Goal: Check status: Check status

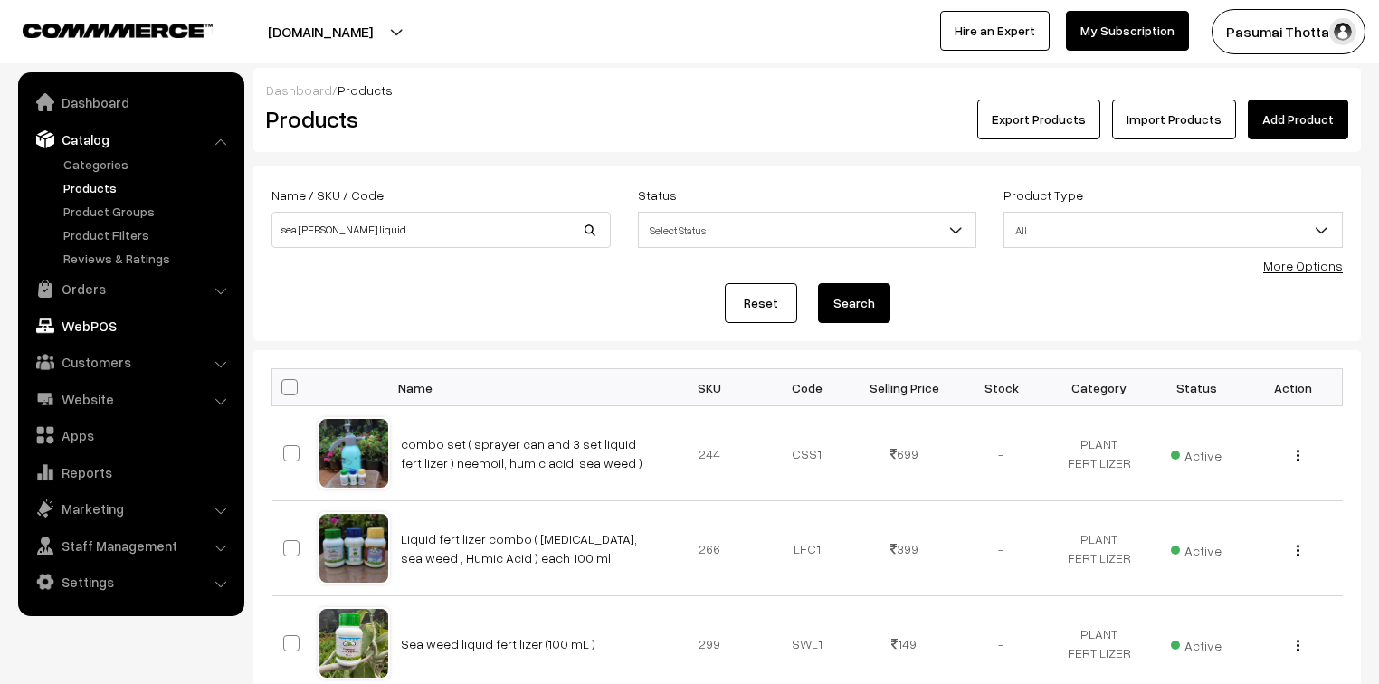
click at [85, 290] on link "Orders" at bounding box center [130, 288] width 215 height 33
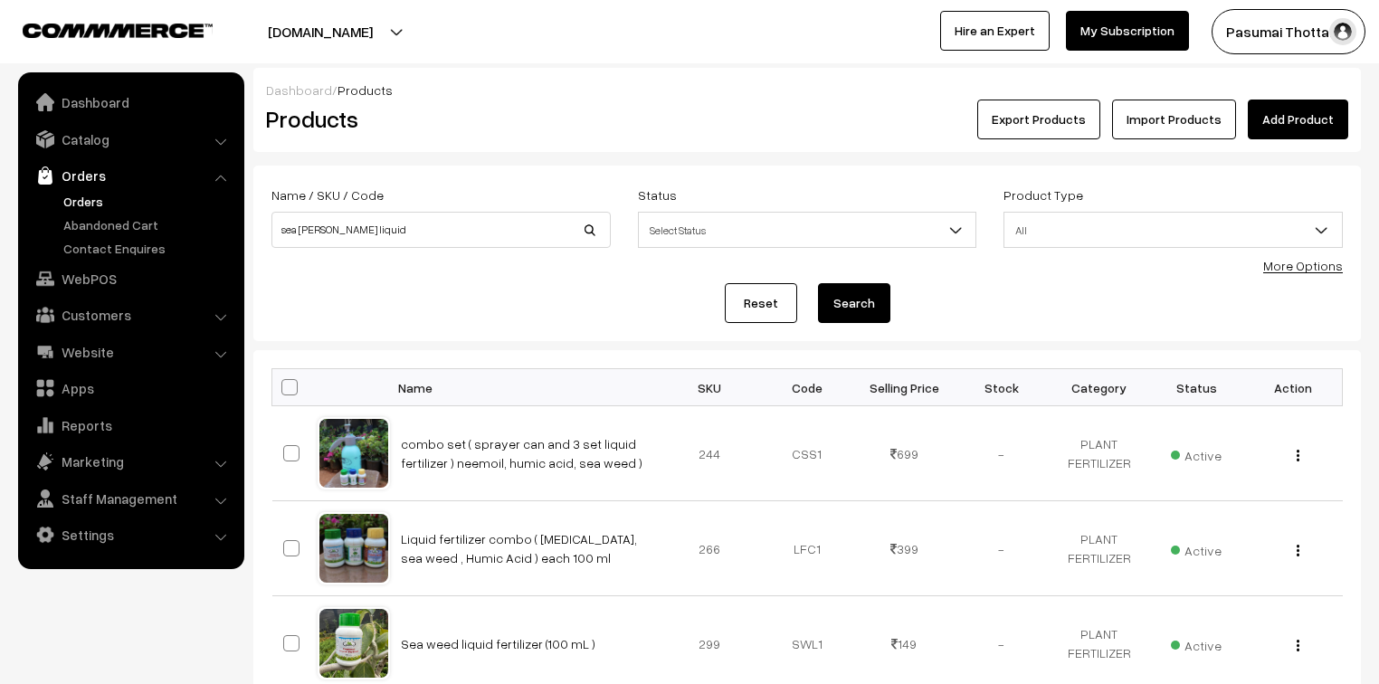
click at [79, 201] on link "Orders" at bounding box center [148, 201] width 179 height 19
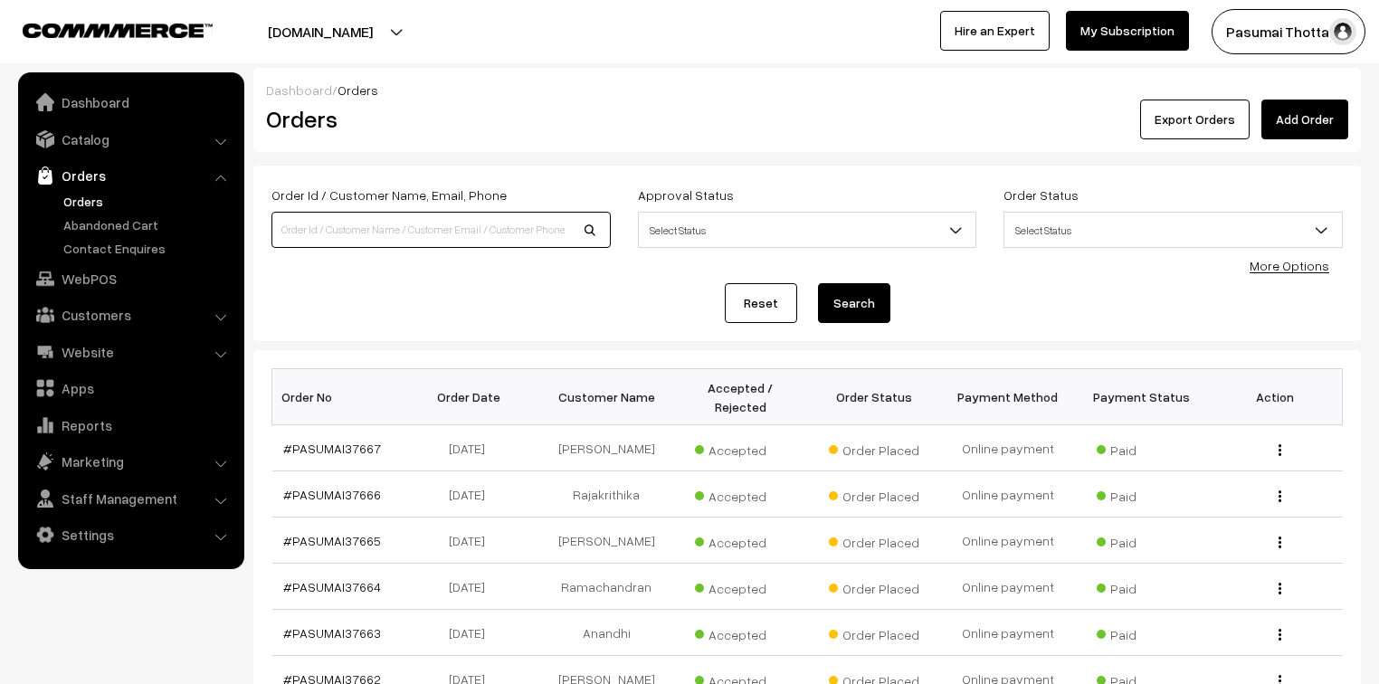
click at [391, 218] on input at bounding box center [440, 230] width 339 height 36
type input "36601"
click at [818, 283] on button "Search" at bounding box center [854, 303] width 72 height 40
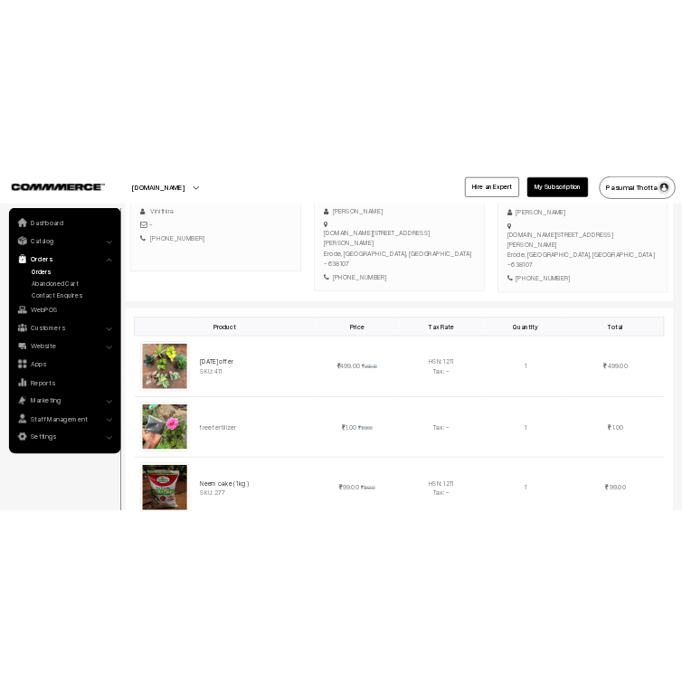
scroll to position [289, 0]
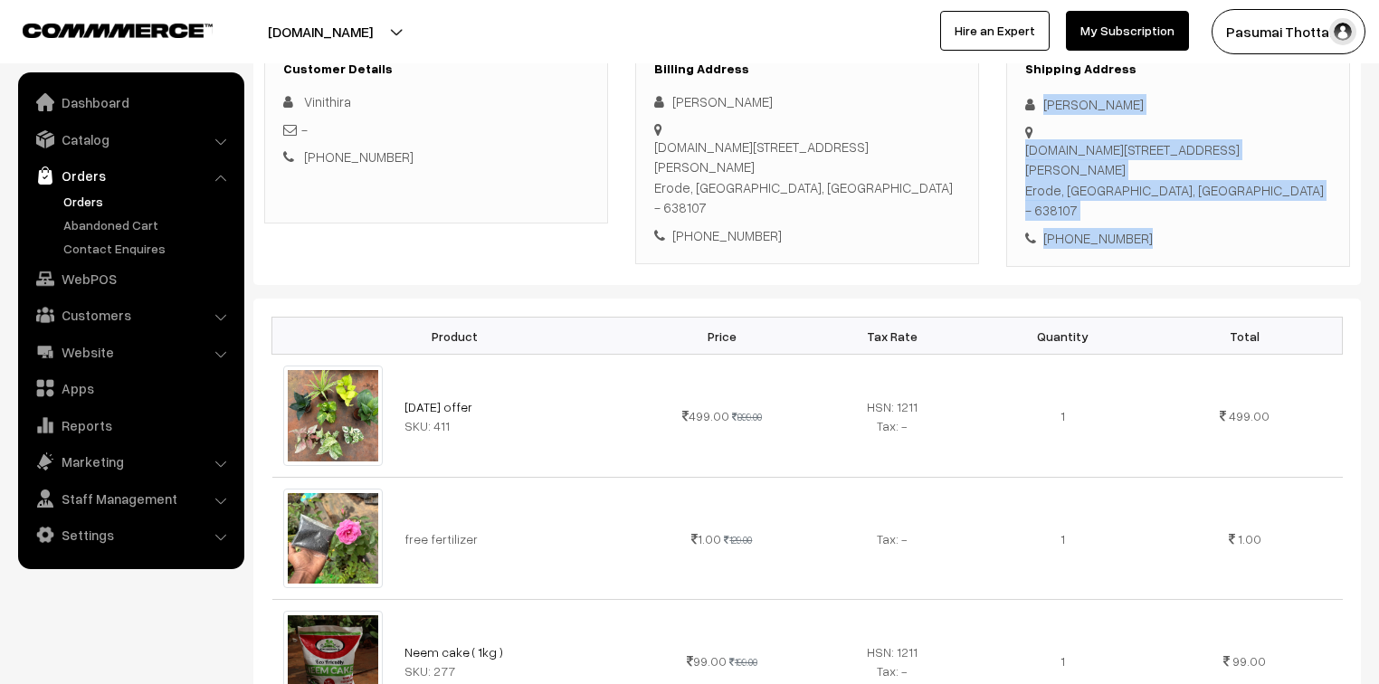
drag, startPoint x: 1044, startPoint y: 104, endPoint x: 1150, endPoint y: 185, distance: 133.0
click at [1150, 185] on div "Shipping Address Vinithira Saravanakumar [DOMAIN_NAME][STREET_ADDRESS][PERSON_N…" at bounding box center [1178, 155] width 344 height 225
